Goal: Information Seeking & Learning: Learn about a topic

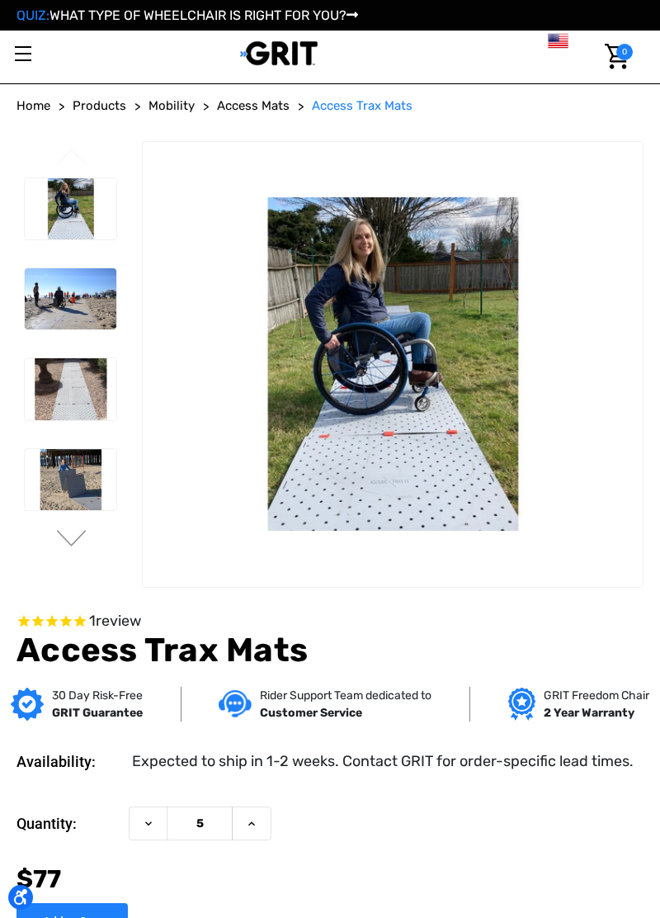
click at [58, 304] on img at bounding box center [71, 298] width 92 height 61
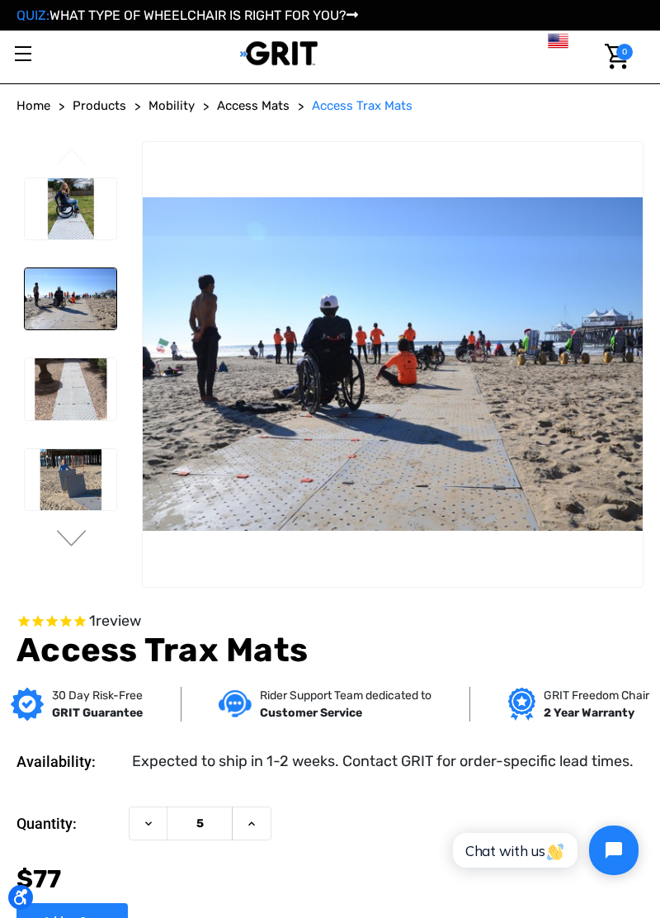
click at [57, 381] on img at bounding box center [71, 388] width 92 height 61
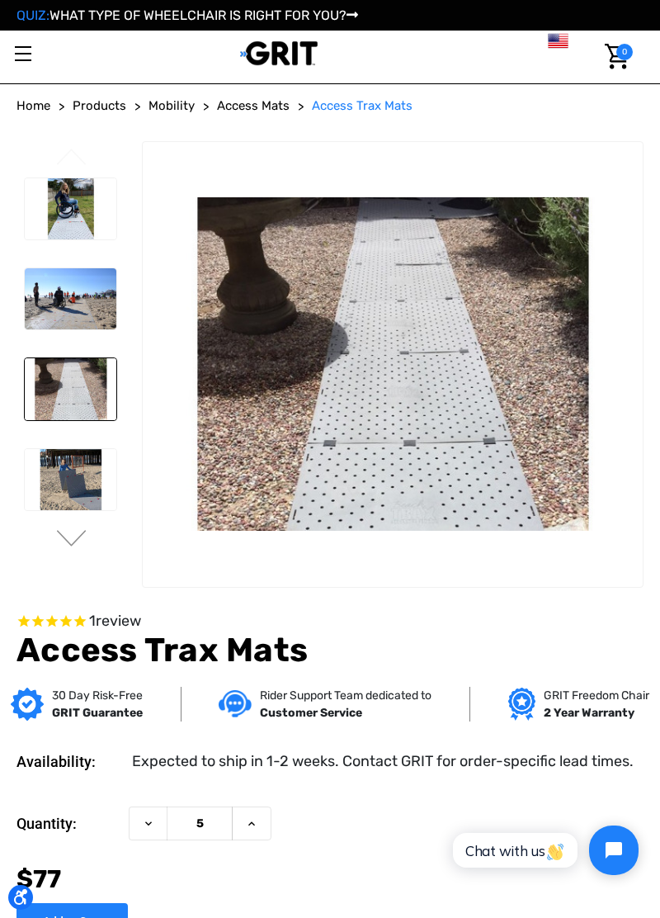
click at [64, 477] on img at bounding box center [71, 479] width 92 height 61
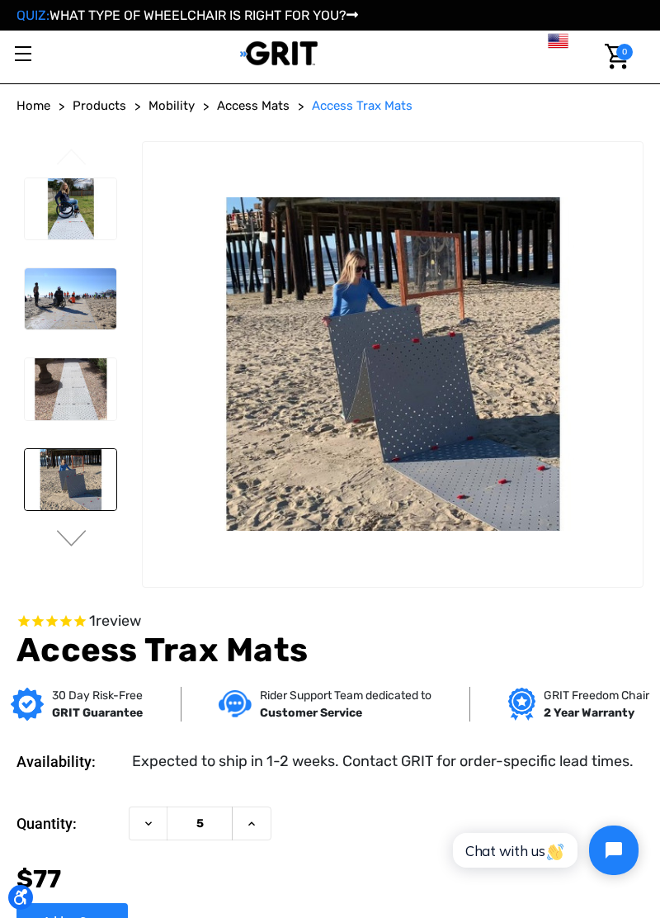
click at [53, 380] on img at bounding box center [71, 388] width 92 height 61
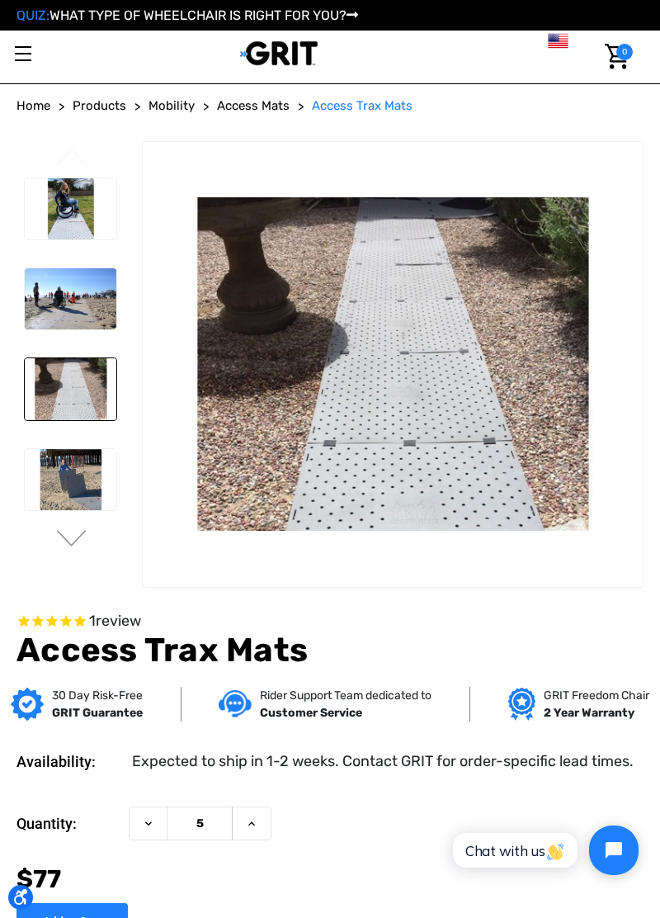
click at [68, 223] on img at bounding box center [71, 208] width 92 height 61
